Goal: Task Accomplishment & Management: Manage account settings

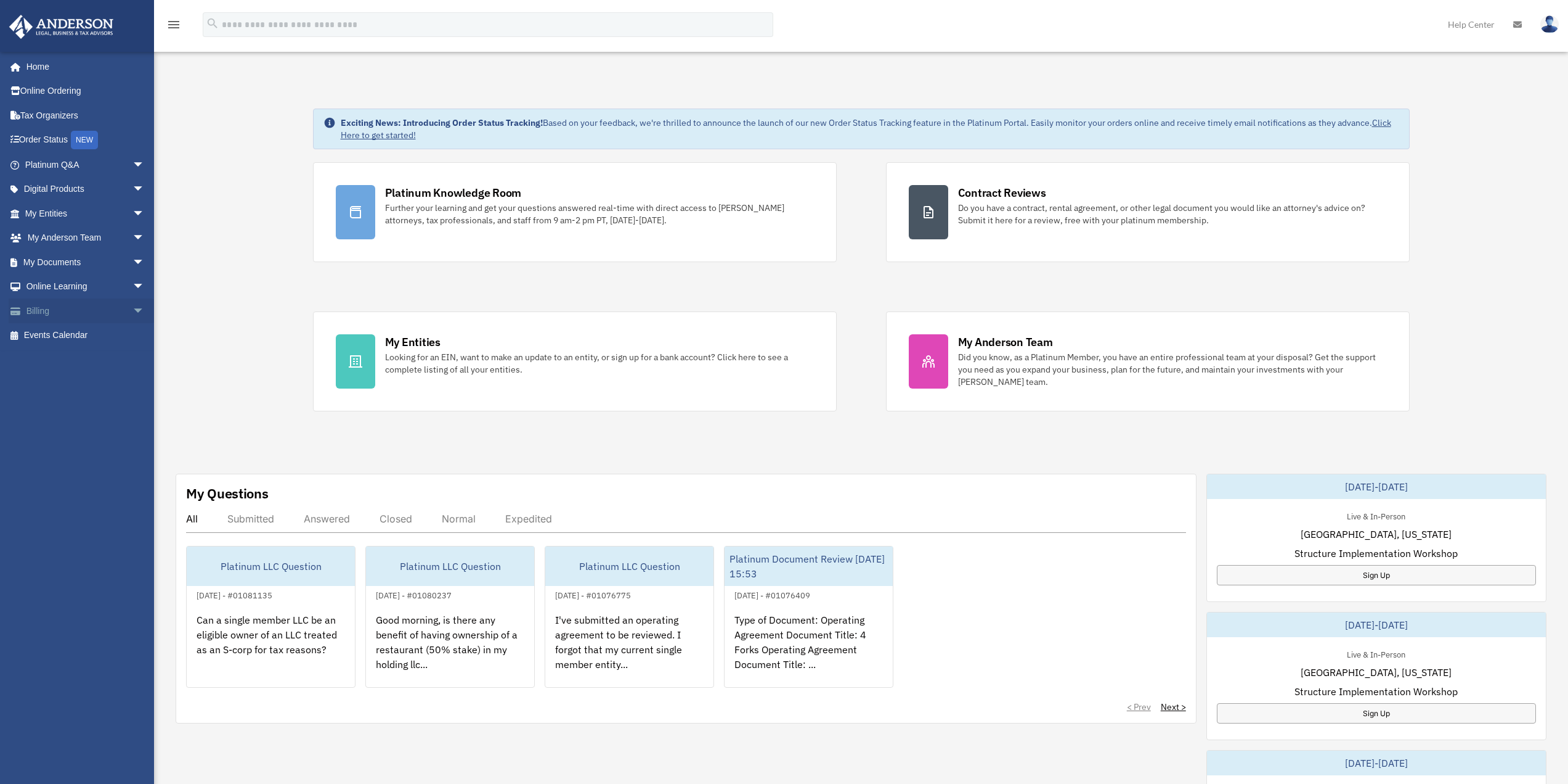
click at [66, 315] on link "Billing arrow_drop_down" at bounding box center [86, 311] width 155 height 24
click at [132, 316] on span "arrow_drop_down" at bounding box center [144, 311] width 24 height 25
click at [79, 337] on link "$ Open Invoices" at bounding box center [90, 335] width 146 height 25
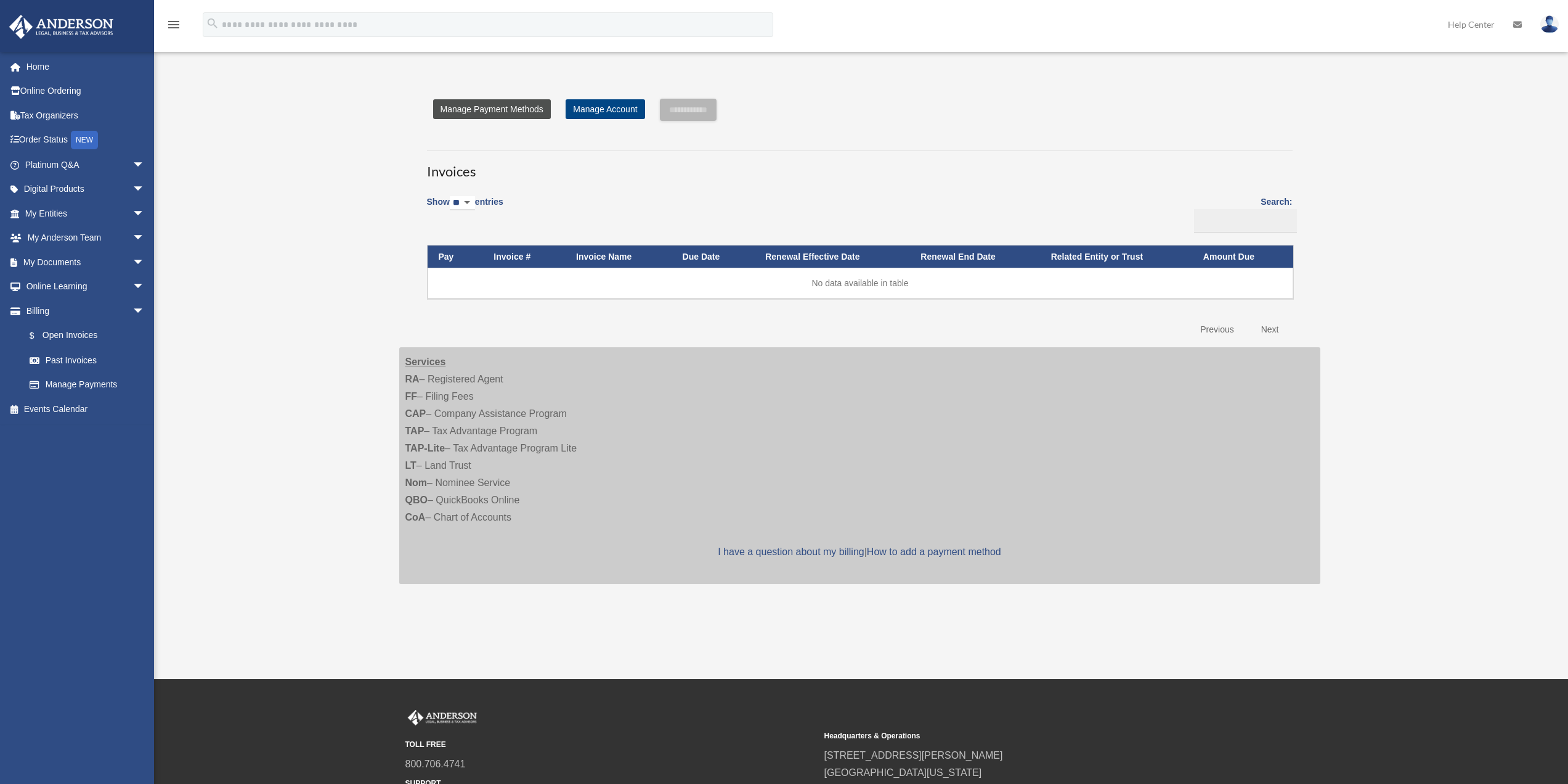
click at [448, 117] on link "Manage Payment Methods" at bounding box center [492, 109] width 118 height 20
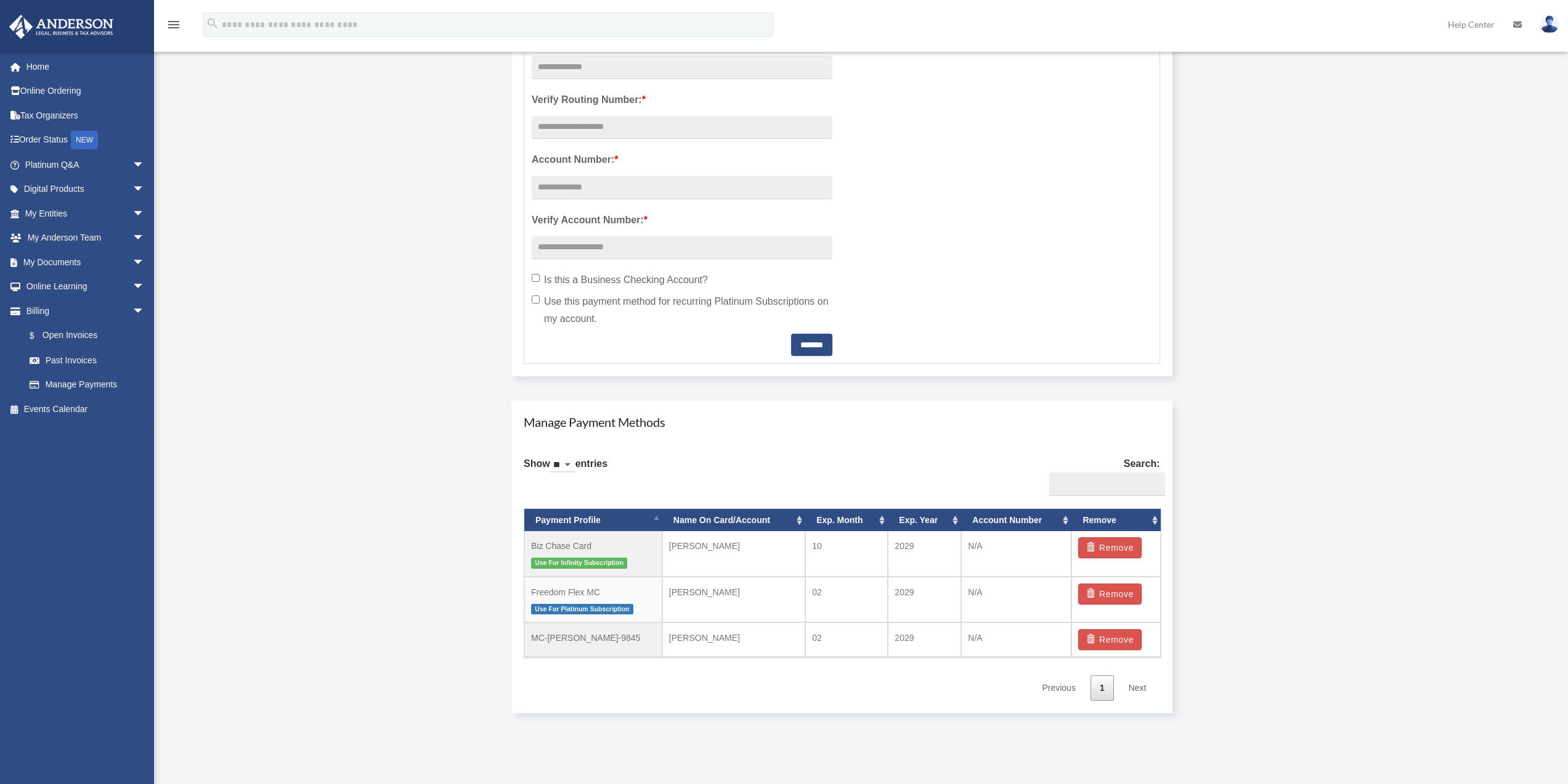
scroll to position [432, 0]
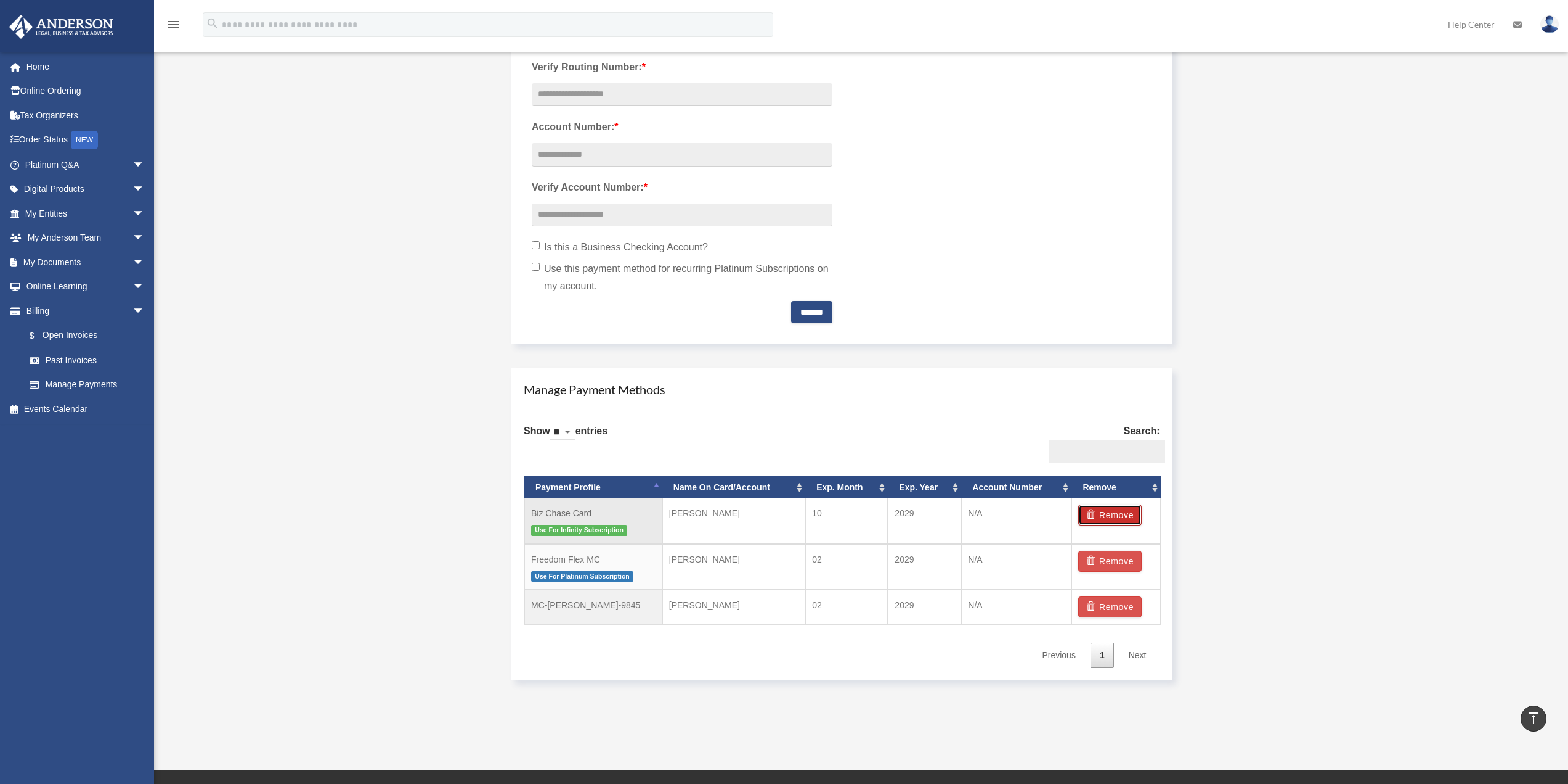
click at [1104, 517] on button "Remove" at bounding box center [1110, 515] width 63 height 21
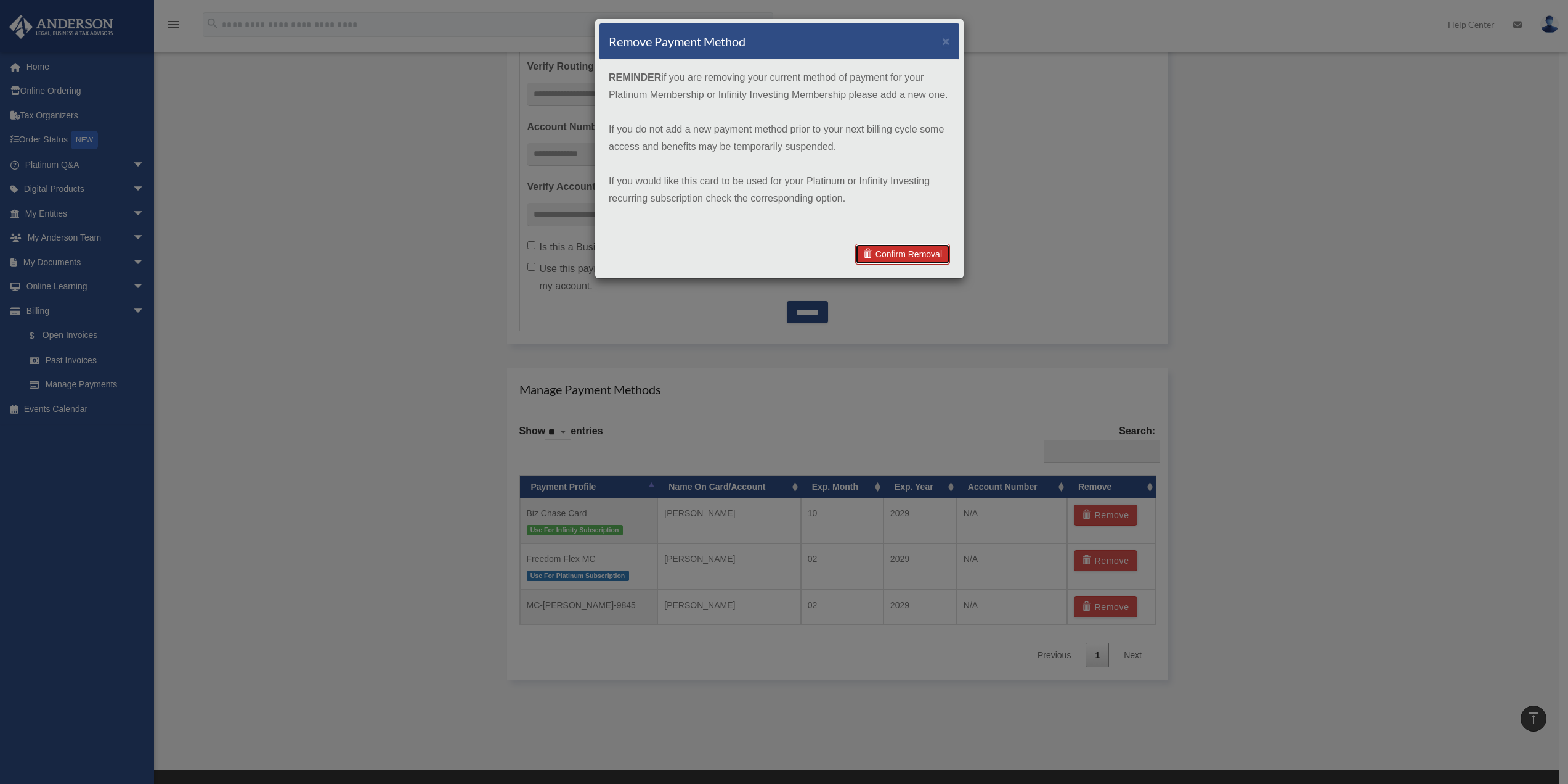
click at [882, 247] on link "Confirm Removal" at bounding box center [903, 254] width 95 height 21
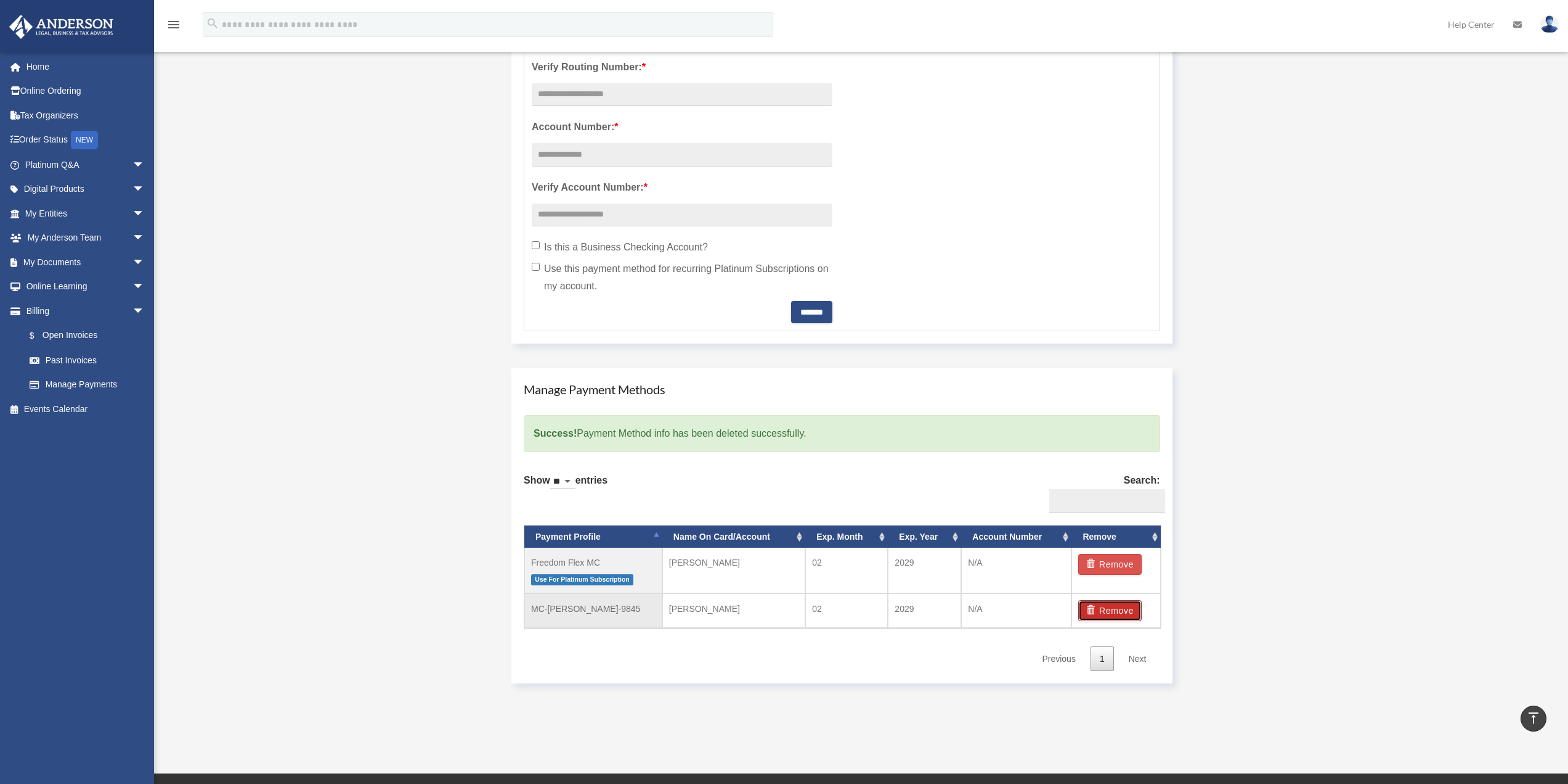
click at [1109, 610] on button "Remove" at bounding box center [1110, 610] width 63 height 21
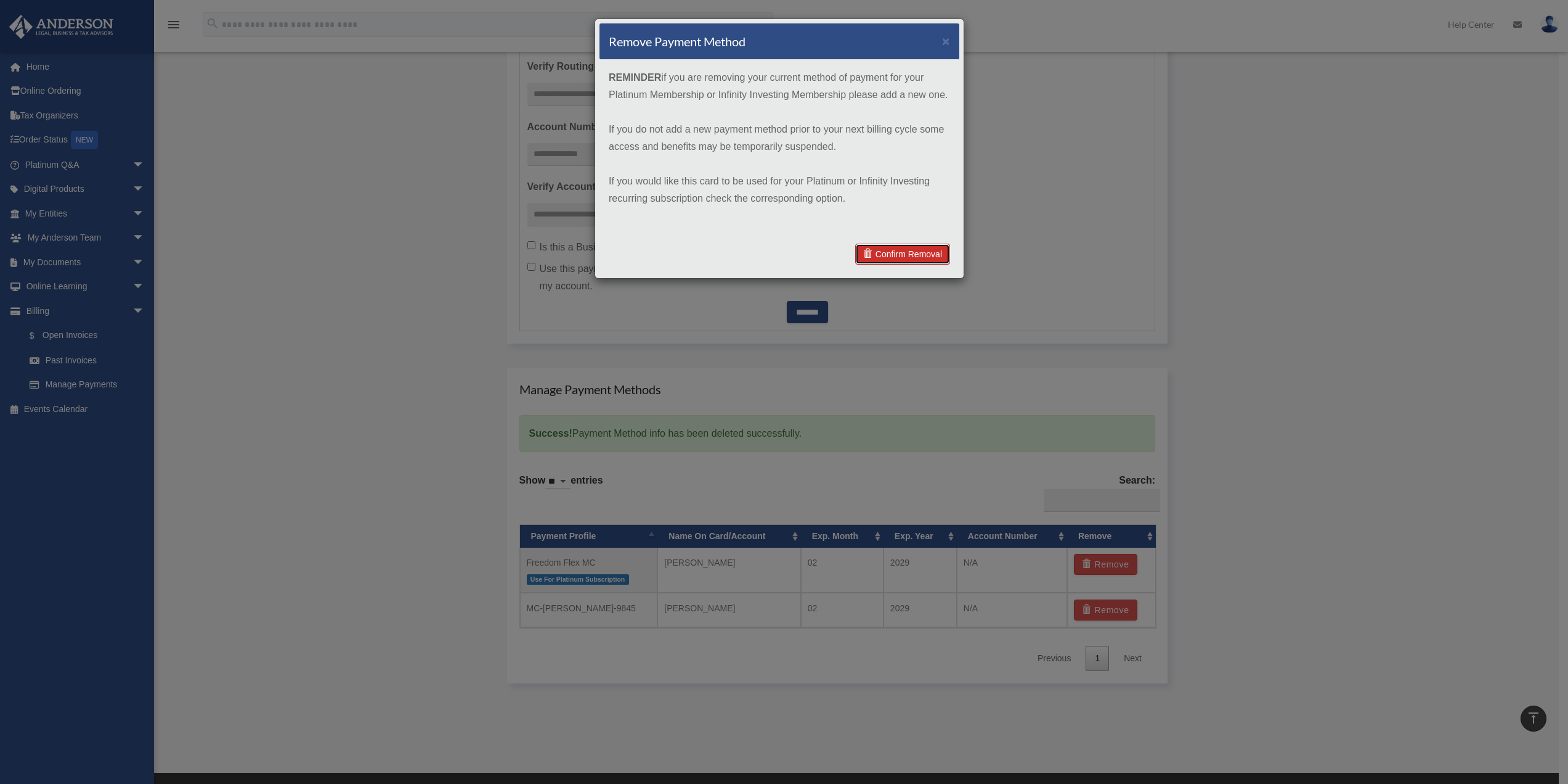
click at [913, 258] on link "Confirm Removal" at bounding box center [903, 254] width 95 height 21
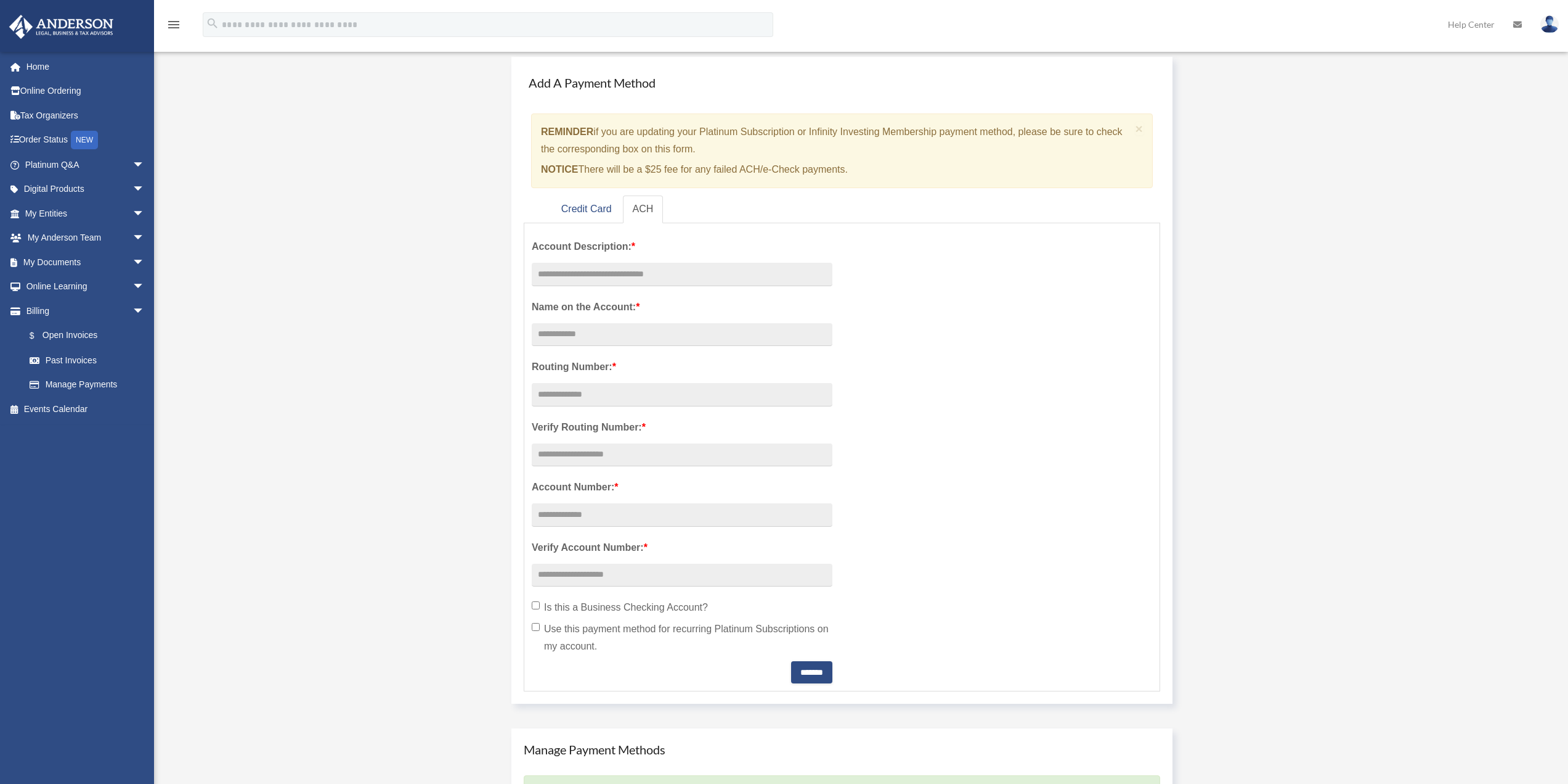
scroll to position [185, 0]
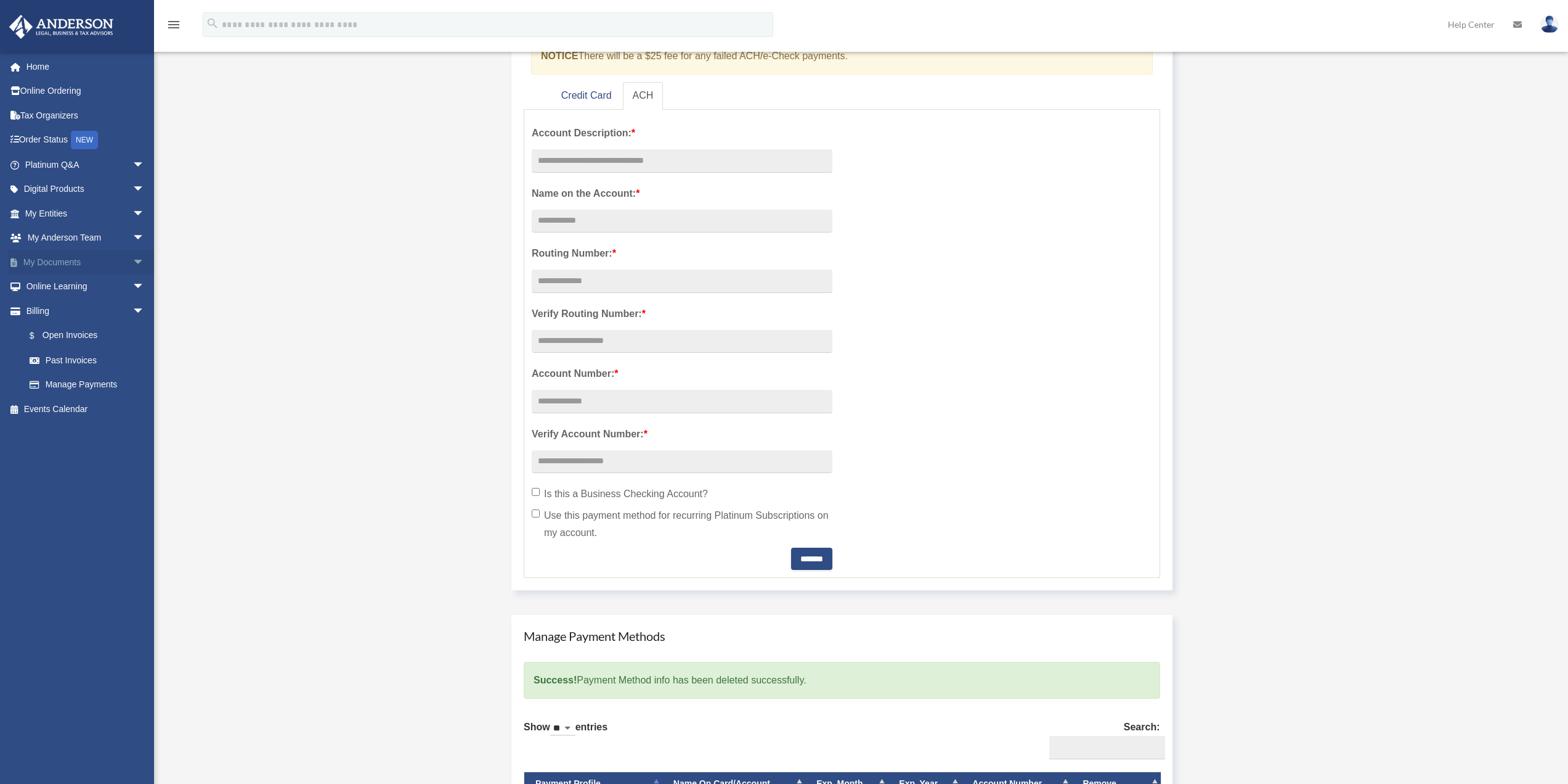
click at [132, 260] on span "arrow_drop_down" at bounding box center [144, 262] width 24 height 25
click at [249, 269] on div "Add Card [PERSON_NAME][EMAIL_ADDRESS][PERSON_NAME][DOMAIN_NAME] Sign Out [EMAIL…" at bounding box center [784, 401] width 1568 height 1045
